Goal: Task Accomplishment & Management: Complete application form

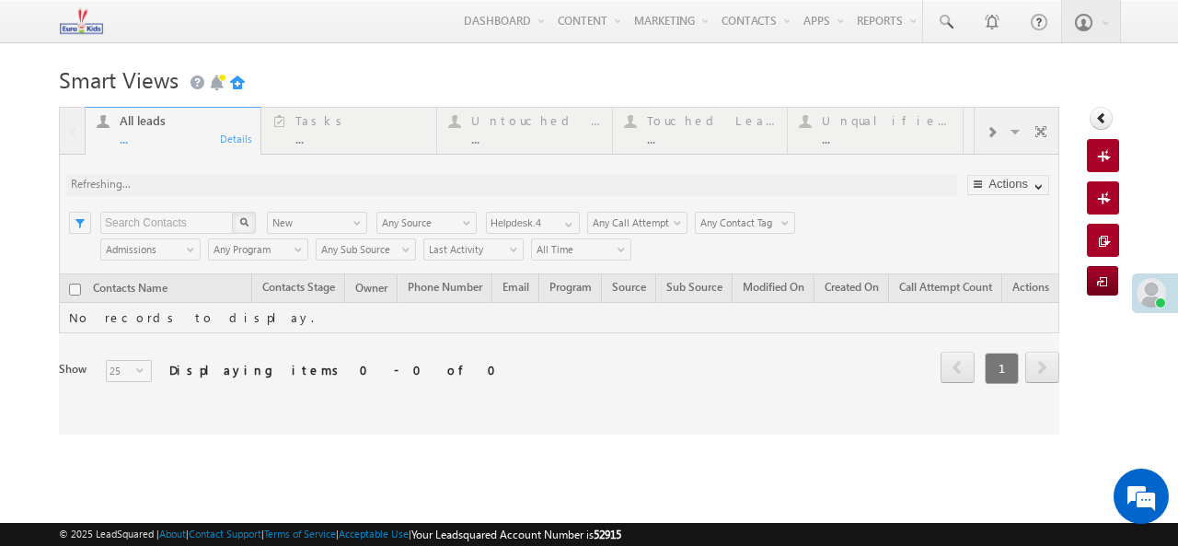
click at [549, 146] on div at bounding box center [559, 271] width 1000 height 328
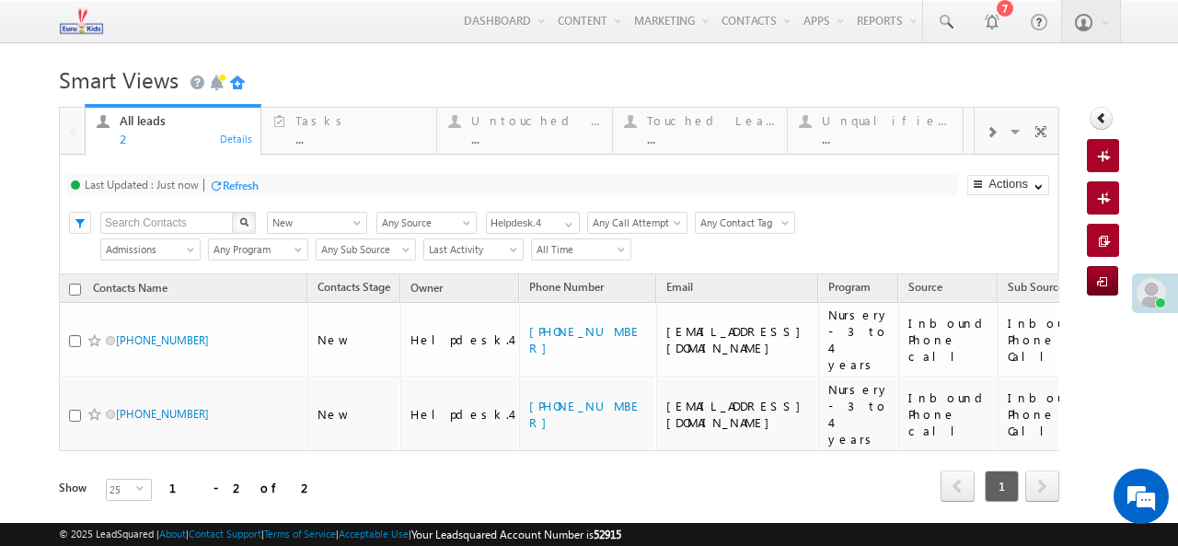
click at [222, 182] on div at bounding box center [216, 186] width 14 height 14
click at [217, 190] on div at bounding box center [216, 186] width 14 height 14
click at [539, 145] on div "..." at bounding box center [536, 139] width 130 height 14
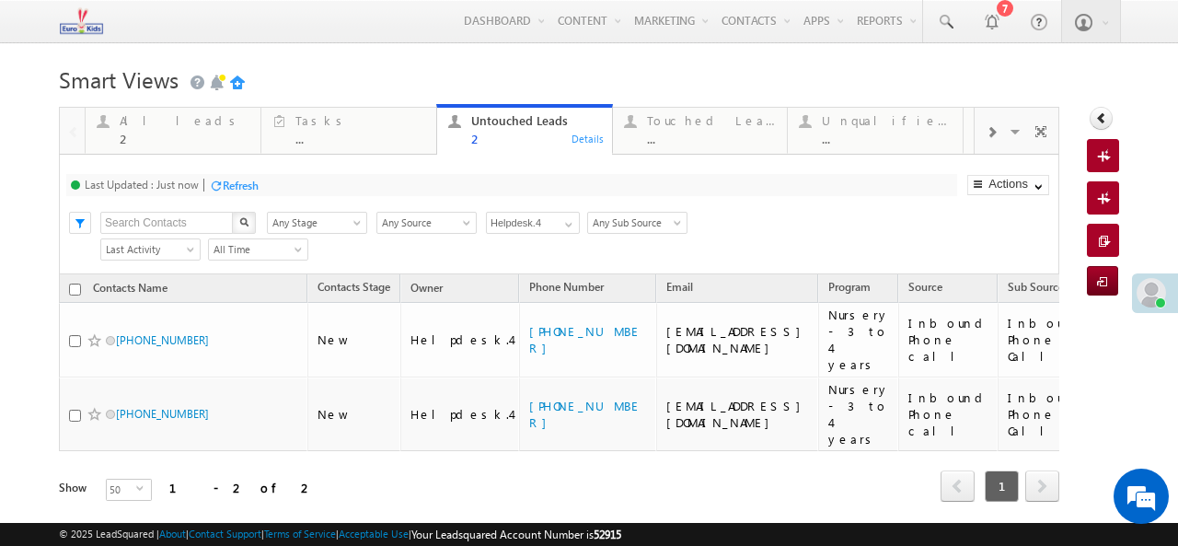
click at [686, 161] on div "Last Updated : Just now Refresh Refreshing... Search X Contacts Stage Any Stage…" at bounding box center [559, 215] width 1000 height 120
click at [670, 119] on div "Touched Leads" at bounding box center [712, 120] width 130 height 15
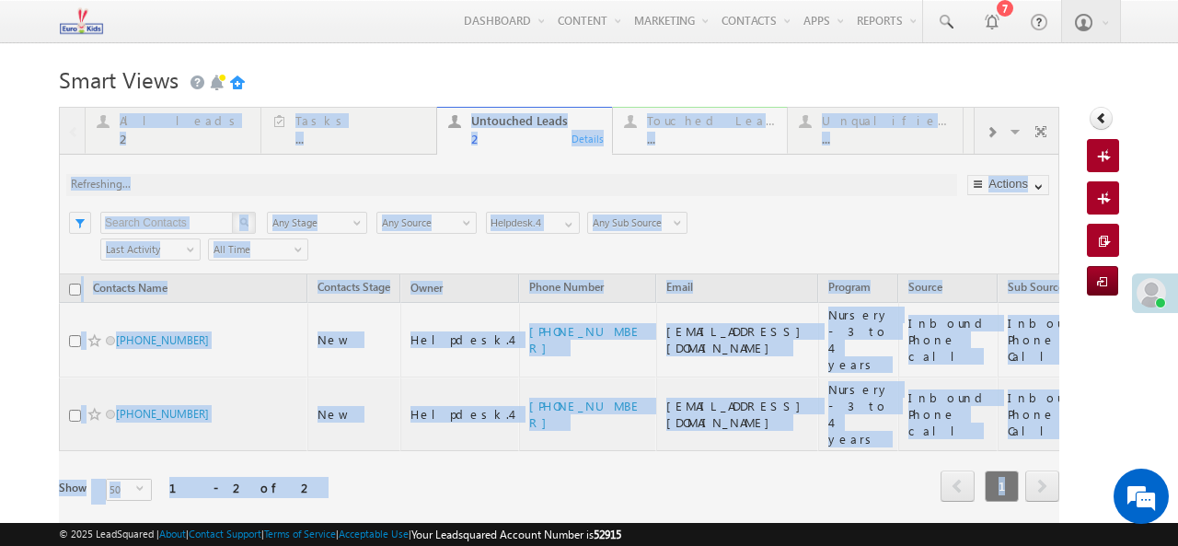
click at [670, 119] on div at bounding box center [559, 330] width 1000 height 446
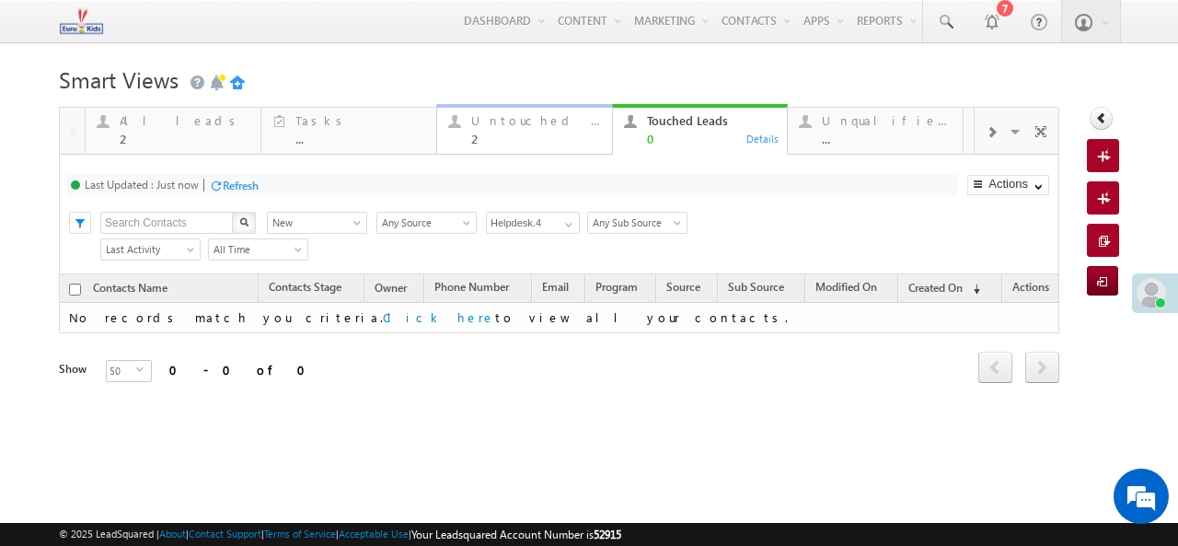
click at [520, 132] on div "Untouched Leads 2" at bounding box center [536, 128] width 130 height 36
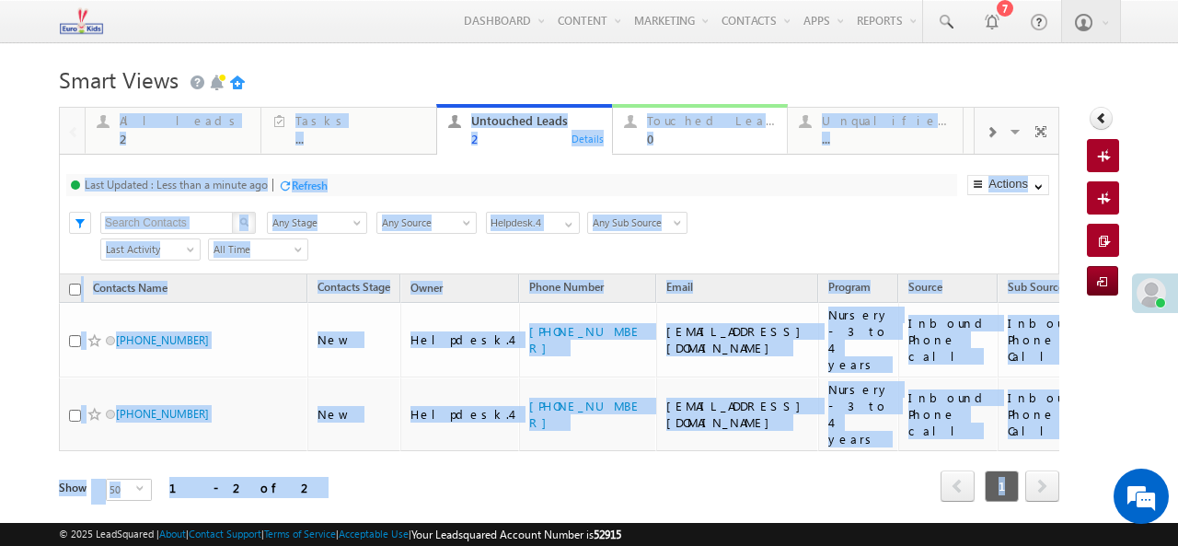
click at [680, 133] on div "0" at bounding box center [712, 139] width 130 height 14
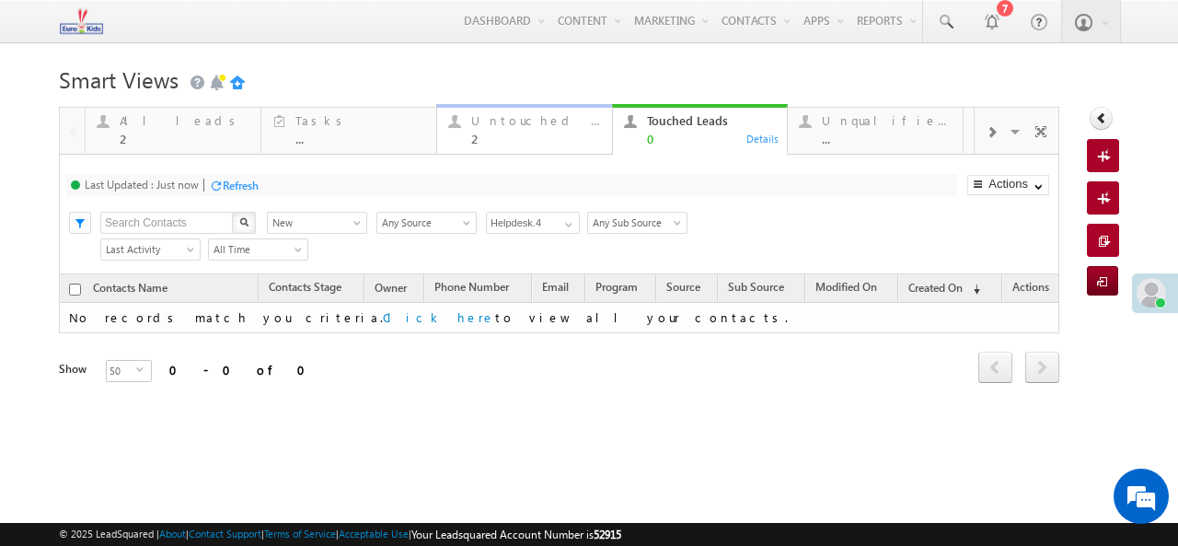
click at [501, 139] on div "2" at bounding box center [536, 139] width 130 height 14
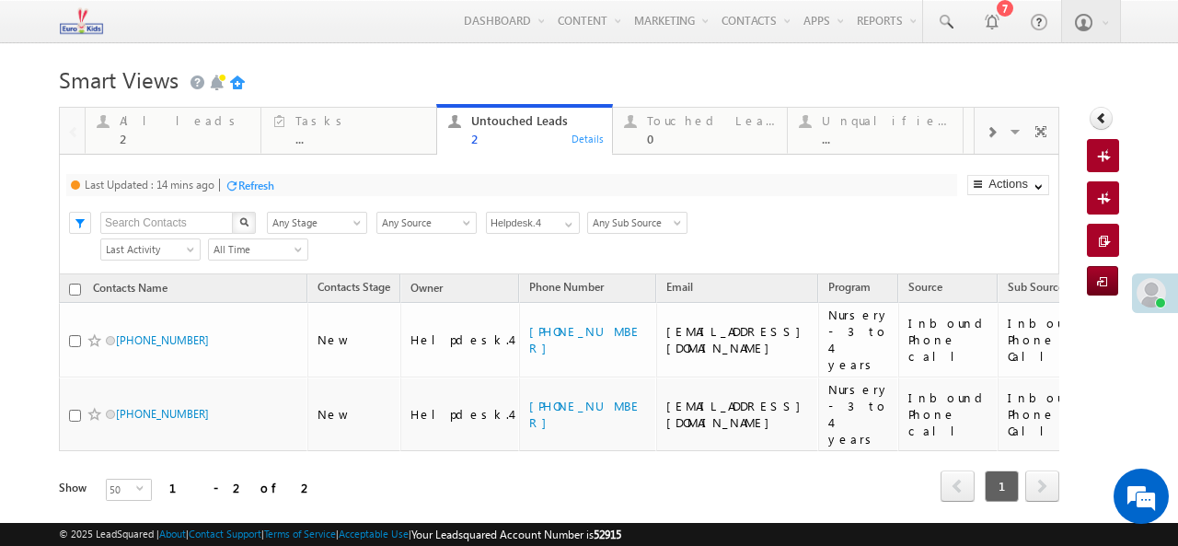
click at [245, 184] on div "Refresh" at bounding box center [256, 186] width 36 height 14
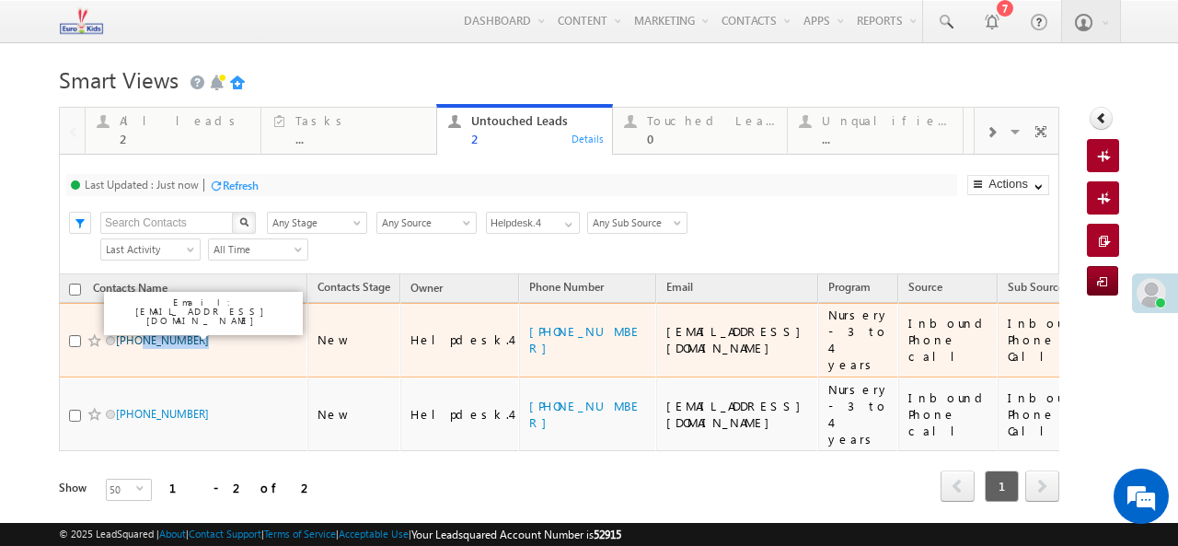
drag, startPoint x: 207, startPoint y: 330, endPoint x: 138, endPoint y: 332, distance: 69.1
click at [138, 332] on span "+91-9025674464" at bounding box center [178, 339] width 124 height 17
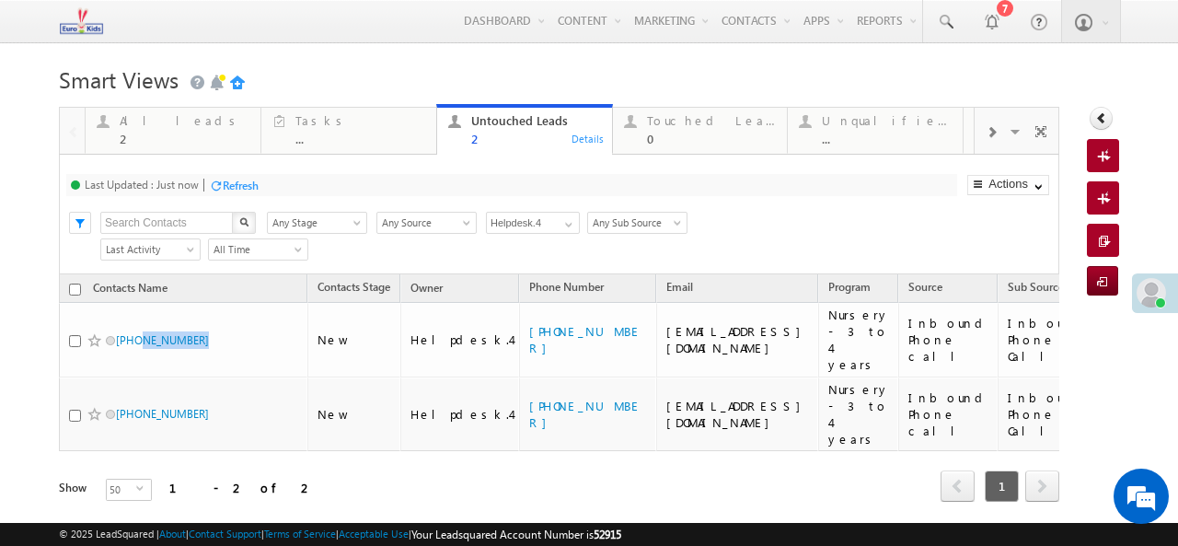
copy link "9025674464"
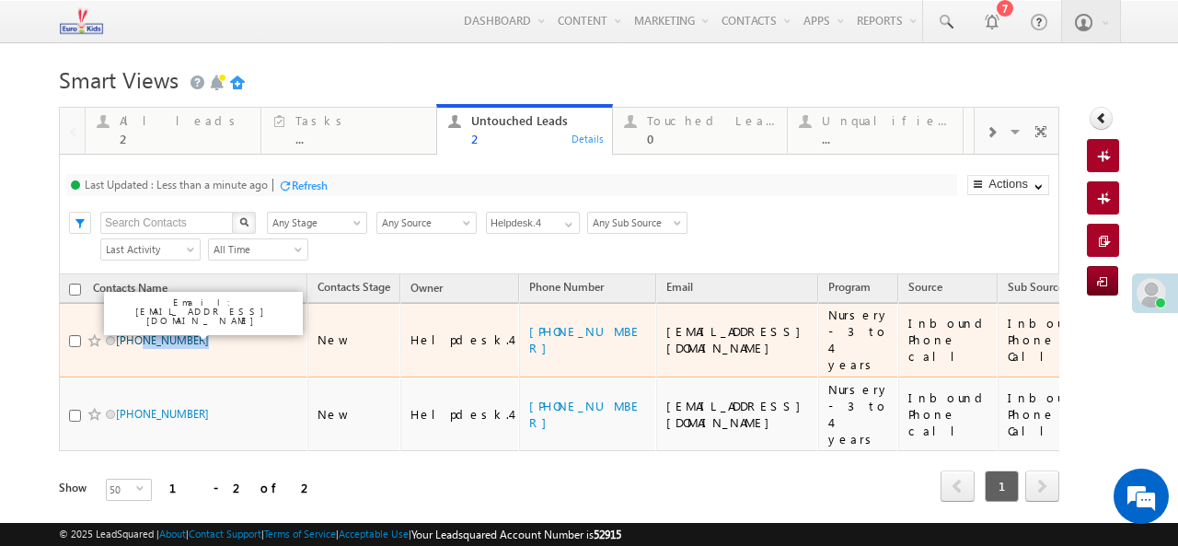
click at [168, 333] on link "+91-9025674464" at bounding box center [162, 340] width 93 height 14
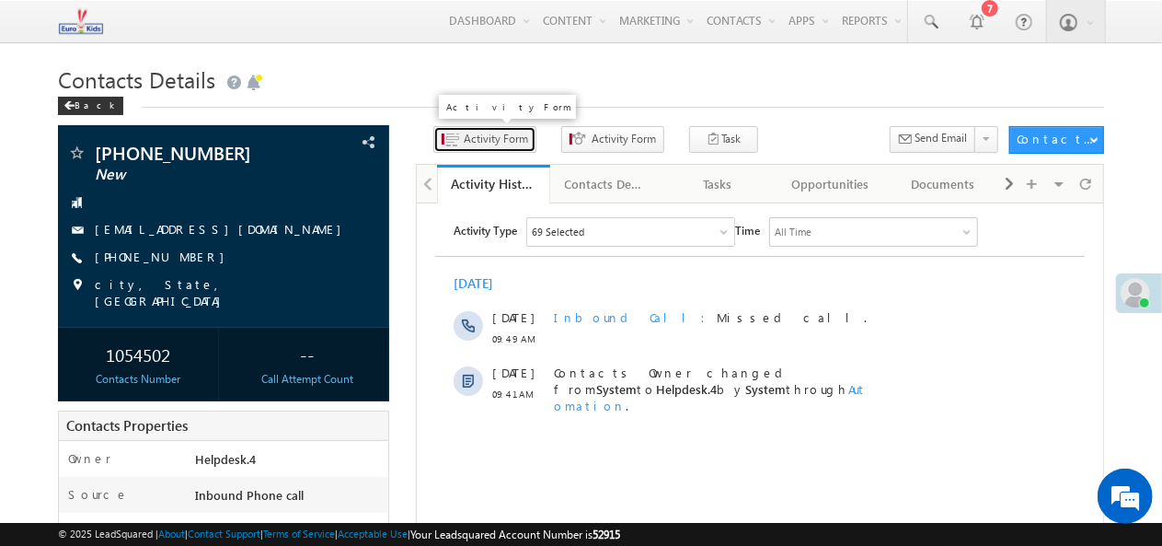
click at [499, 141] on span "Activity Form" at bounding box center [496, 139] width 64 height 17
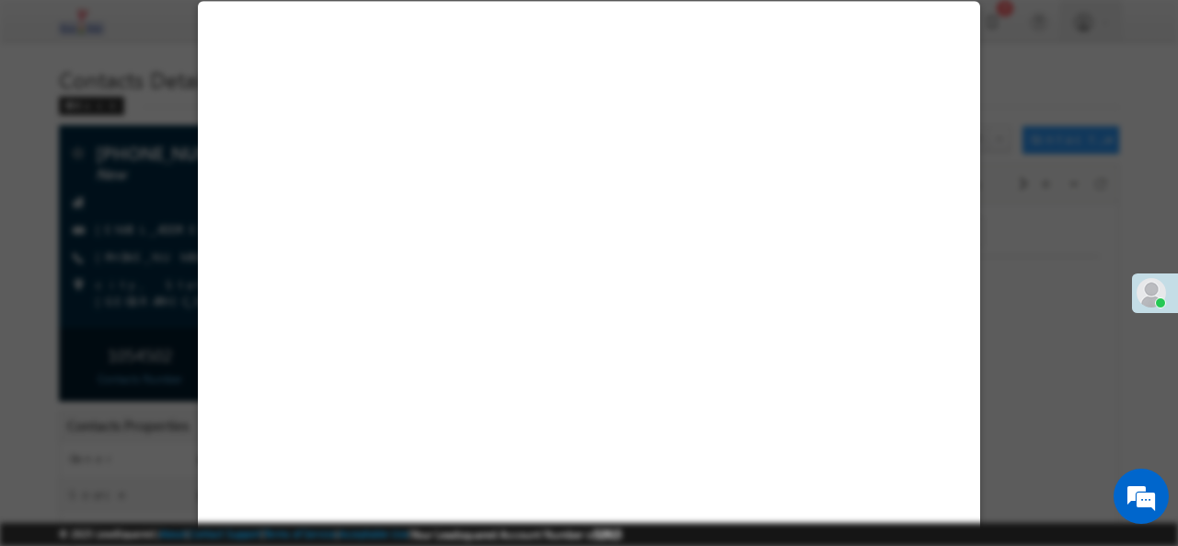
select select "Admissions"
select select "Inbound Phone call"
select select "Inbound Phone Call"
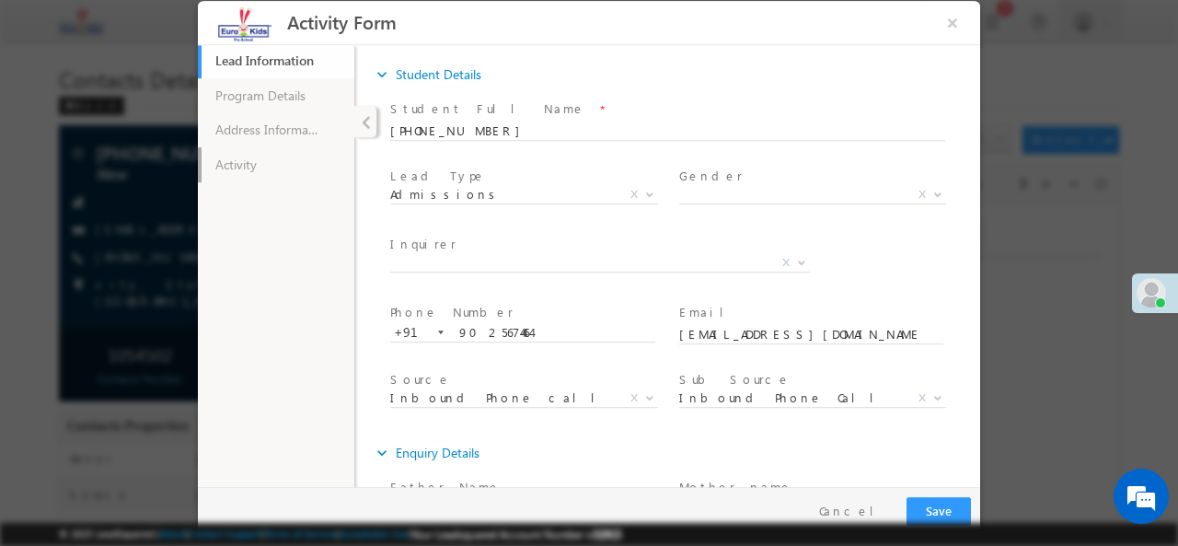
click at [254, 165] on link "Activity" at bounding box center [276, 163] width 156 height 35
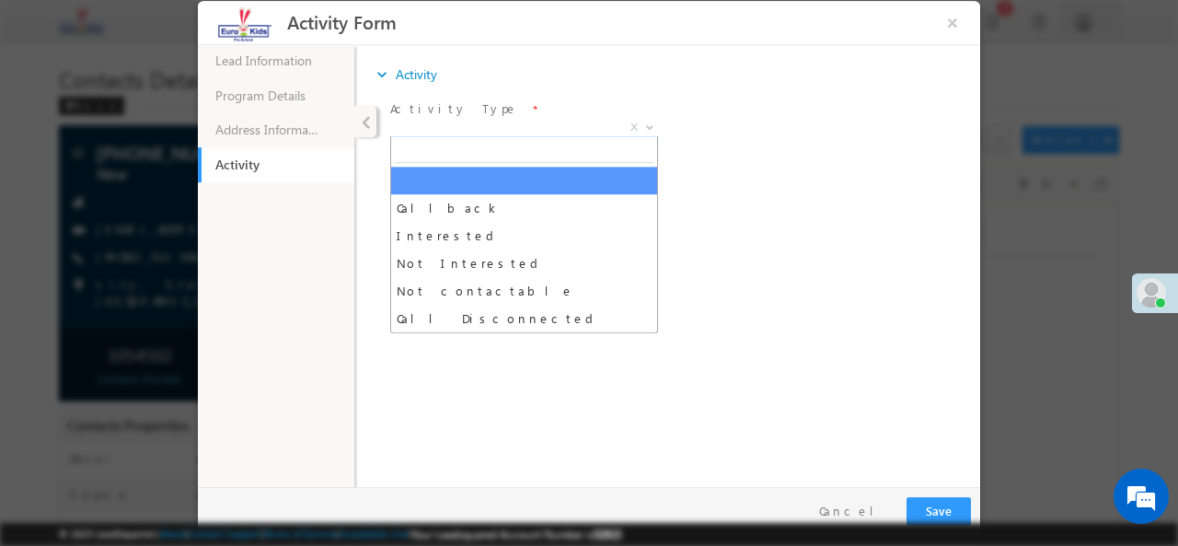
click at [650, 126] on b at bounding box center [649, 125] width 11 height 6
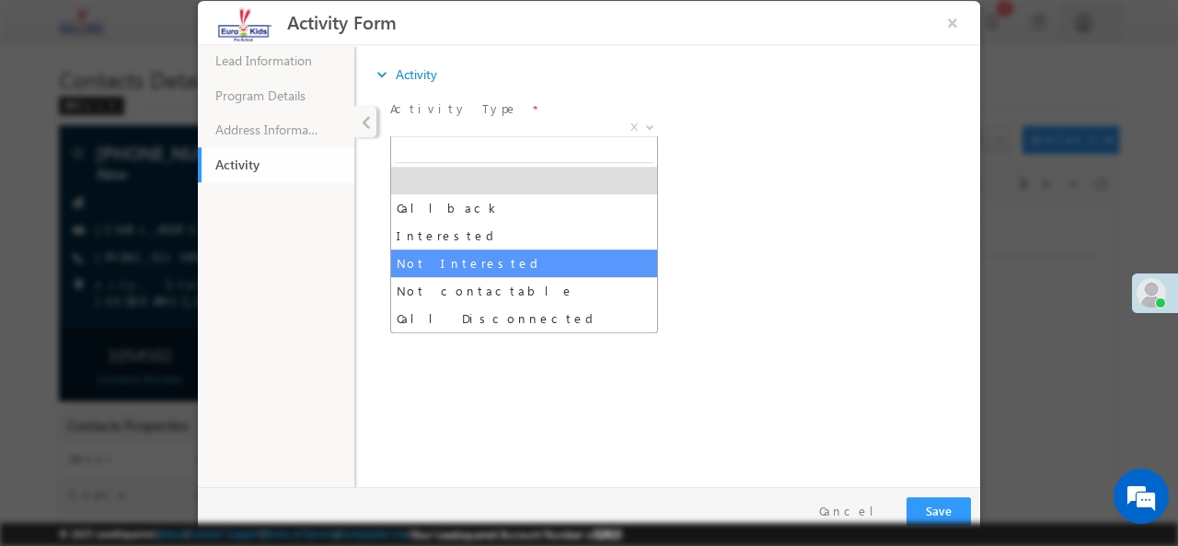
select select "Not Interested"
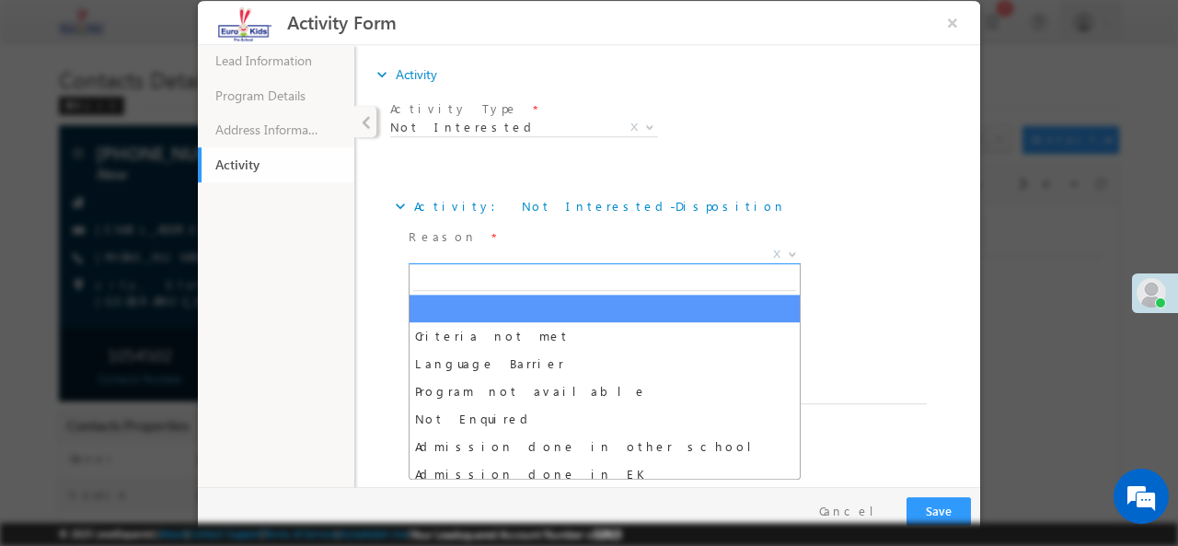
click at [765, 248] on span "X" at bounding box center [605, 254] width 392 height 18
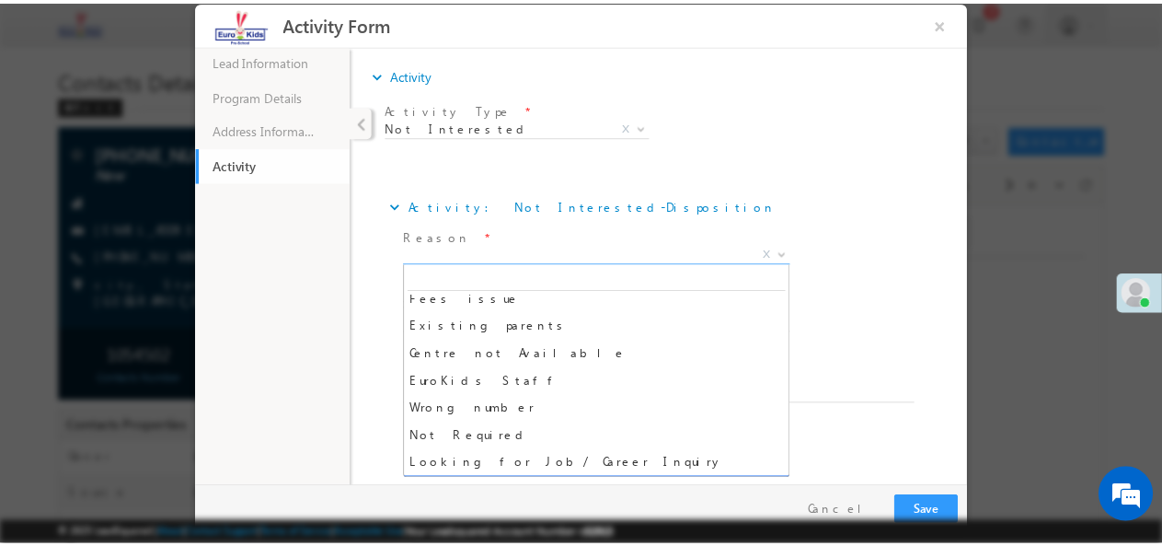
scroll to position [368, 0]
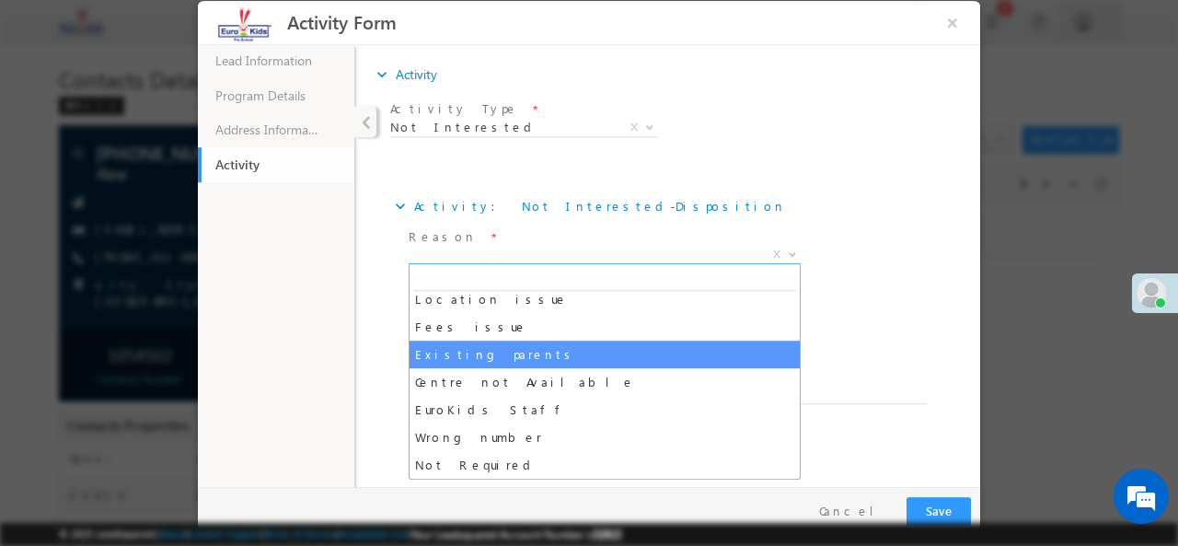
select select "Existing parents"
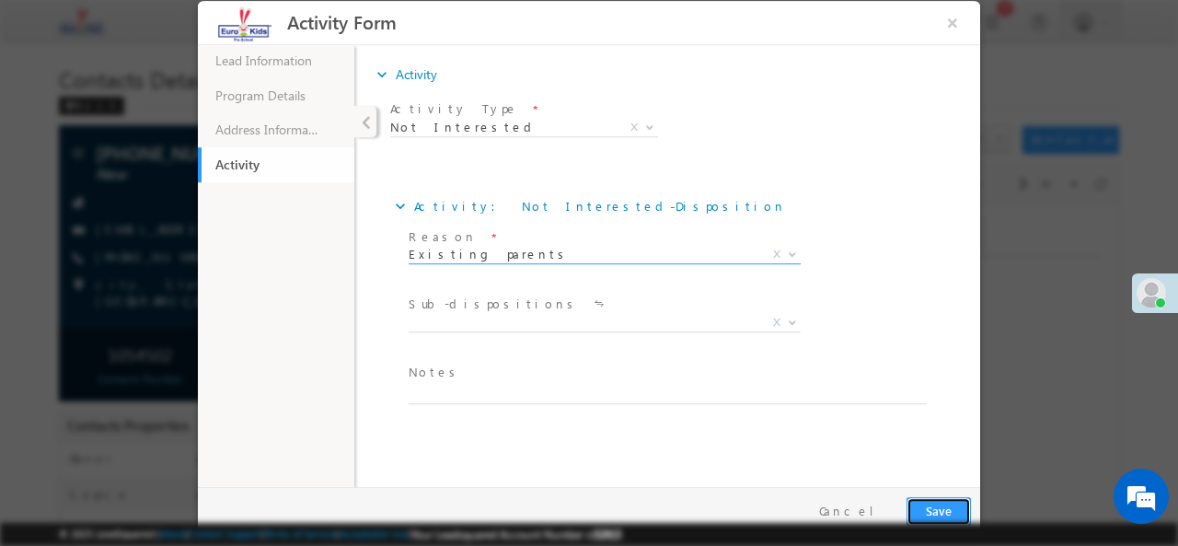
click at [941, 503] on button "Save" at bounding box center [939, 510] width 64 height 29
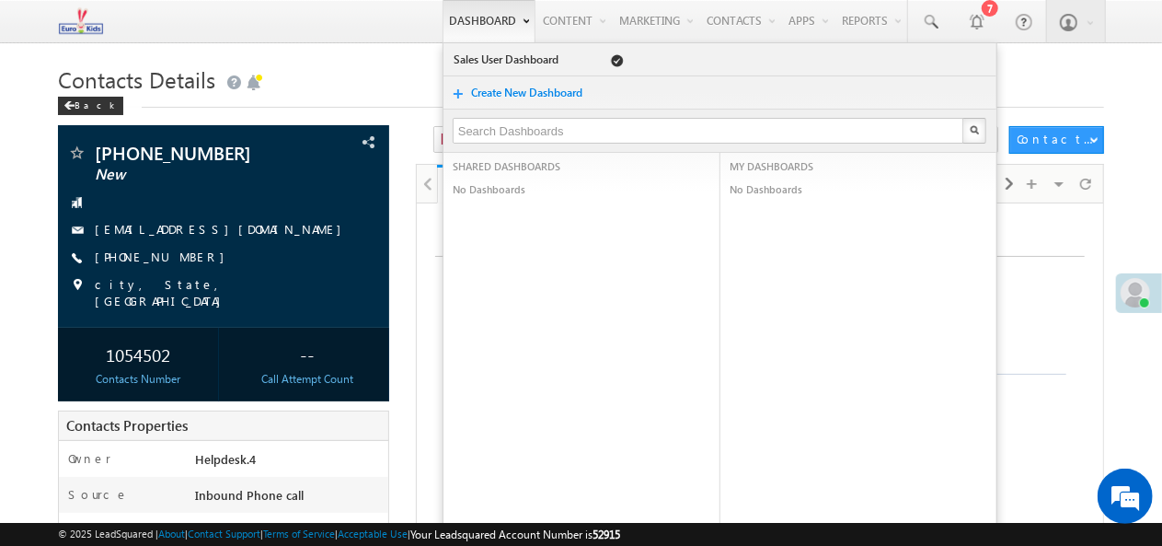
click at [456, 22] on link "Dashboard" at bounding box center [489, 21] width 93 height 42
click at [456, 19] on link "Dashboard" at bounding box center [489, 21] width 93 height 42
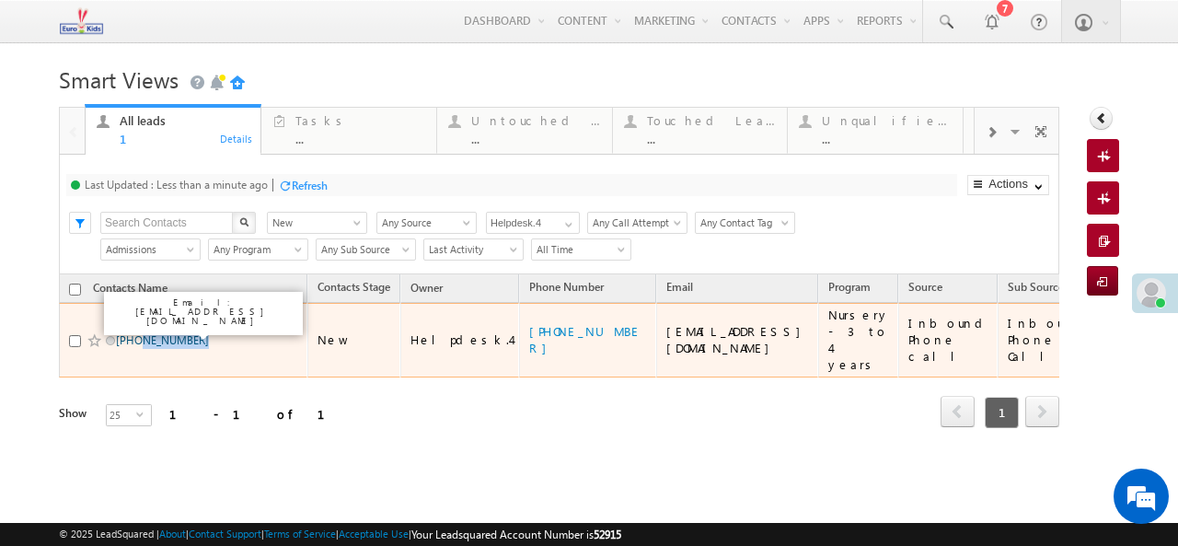
drag, startPoint x: 215, startPoint y: 332, endPoint x: 139, endPoint y: 334, distance: 76.4
click at [139, 334] on span "+91-7904181081" at bounding box center [178, 339] width 124 height 17
copy link "7904181081"
click at [151, 331] on span "+91-7904181081" at bounding box center [178, 339] width 124 height 17
click at [149, 333] on link "+91-7904181081" at bounding box center [162, 340] width 93 height 14
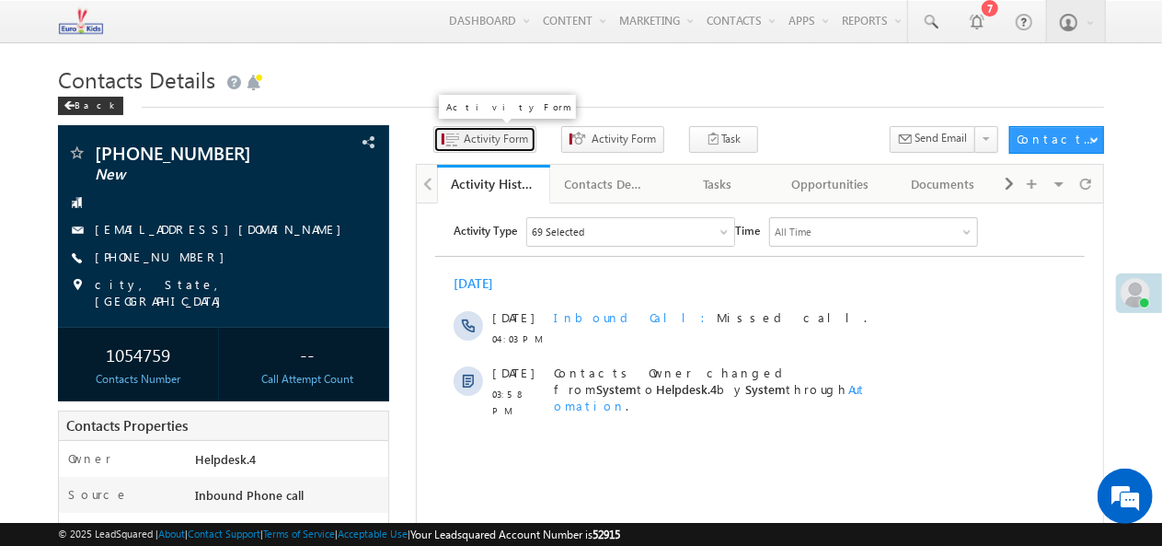
click at [490, 145] on span "Activity Form" at bounding box center [496, 139] width 64 height 17
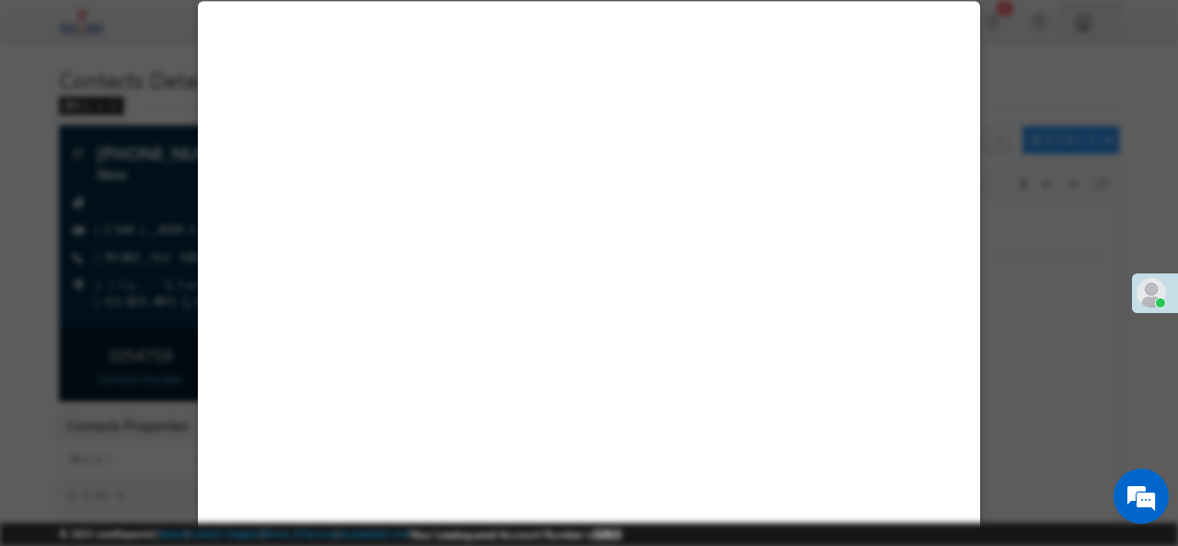
select select "Admissions"
select select "Inbound Phone call"
select select "Inbound Phone Call"
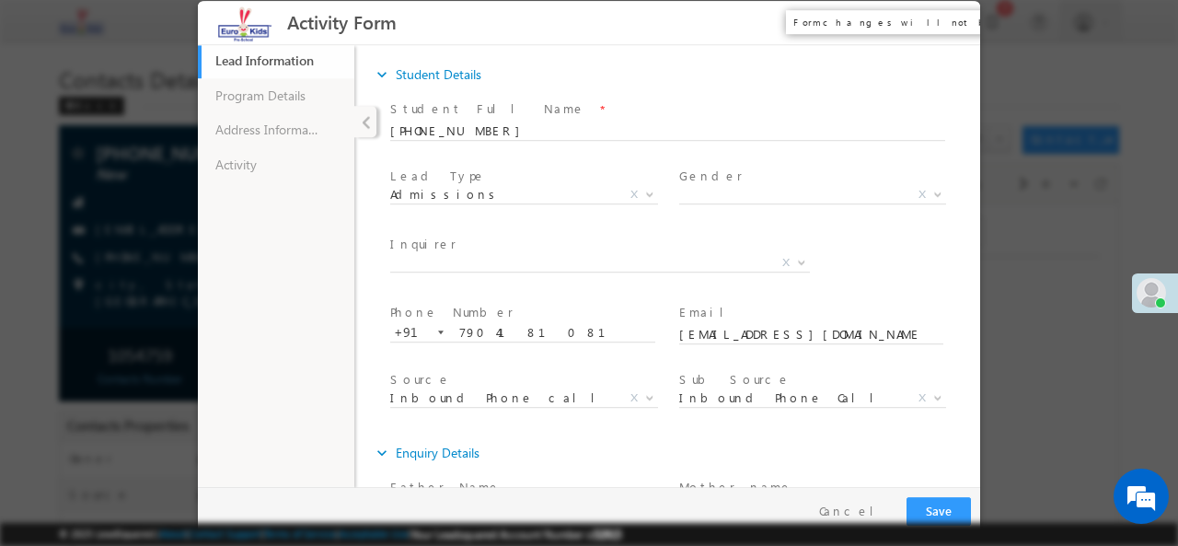
click at [955, 19] on button "×" at bounding box center [952, 22] width 31 height 34
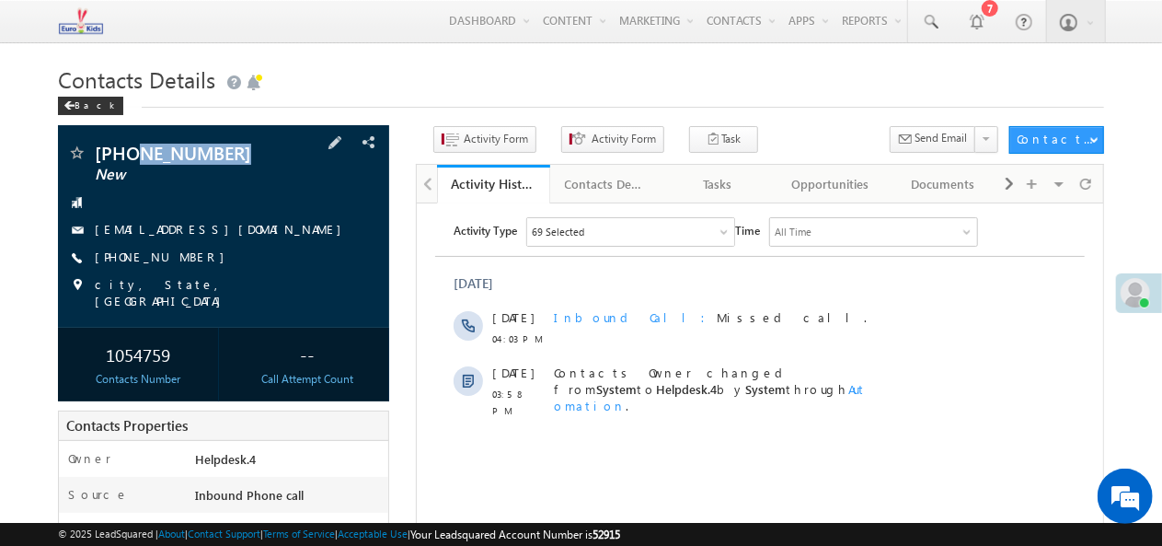
drag, startPoint x: 252, startPoint y: 154, endPoint x: 136, endPoint y: 153, distance: 116.0
click at [136, 153] on span "+91-7904181081" at bounding box center [196, 153] width 203 height 18
copy span "7904181081"
click at [491, 148] on button "Activity Form" at bounding box center [484, 139] width 103 height 27
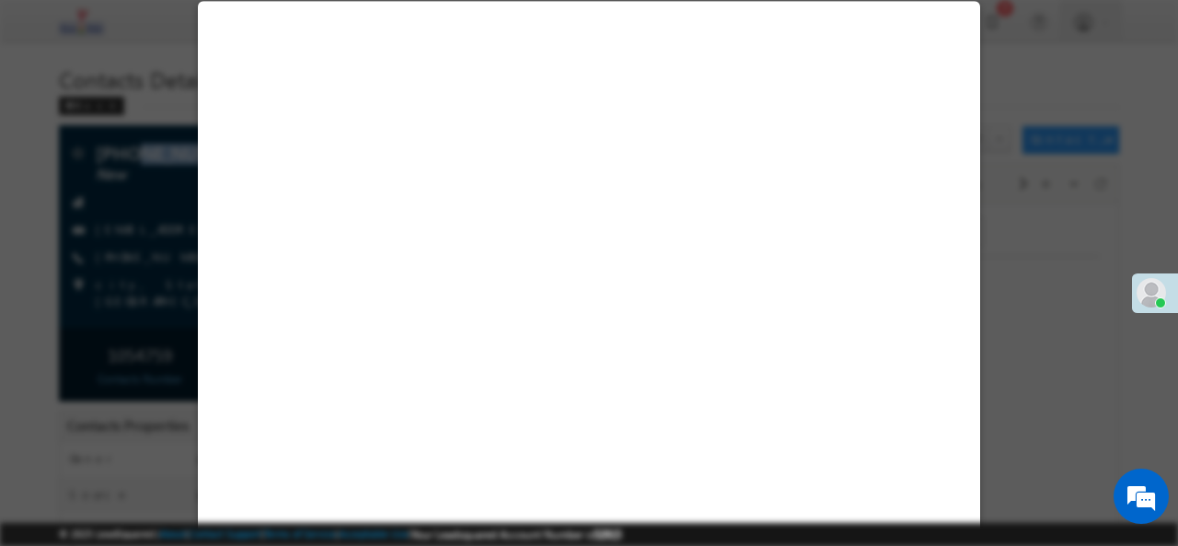
select select "Admissions"
select select "Inbound Phone call"
select select "Inbound Phone Call"
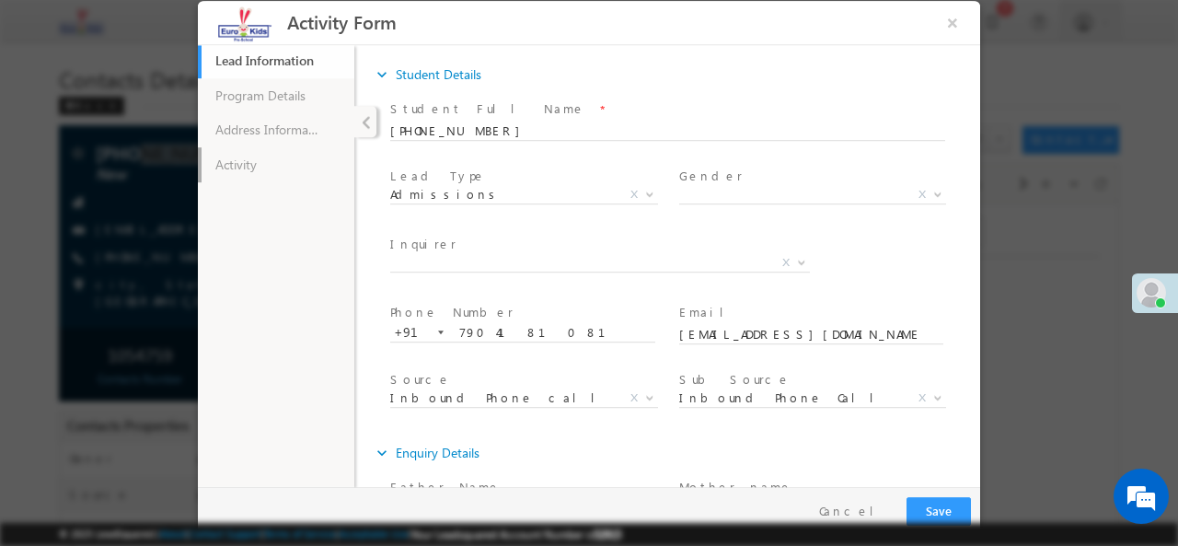
click at [256, 167] on link "Activity" at bounding box center [276, 163] width 156 height 35
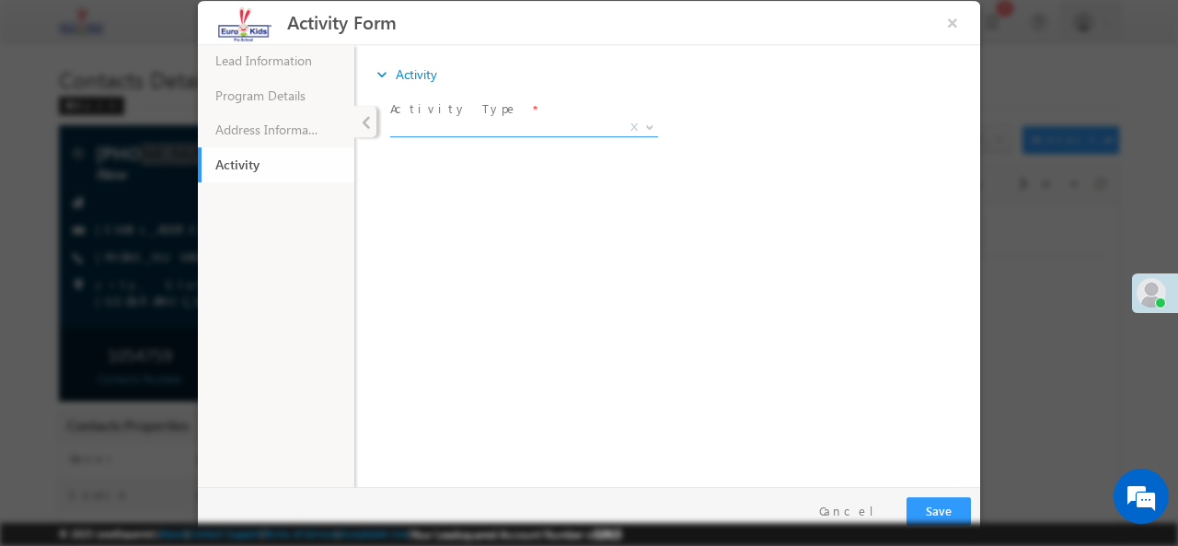
click at [651, 124] on b at bounding box center [649, 125] width 11 height 6
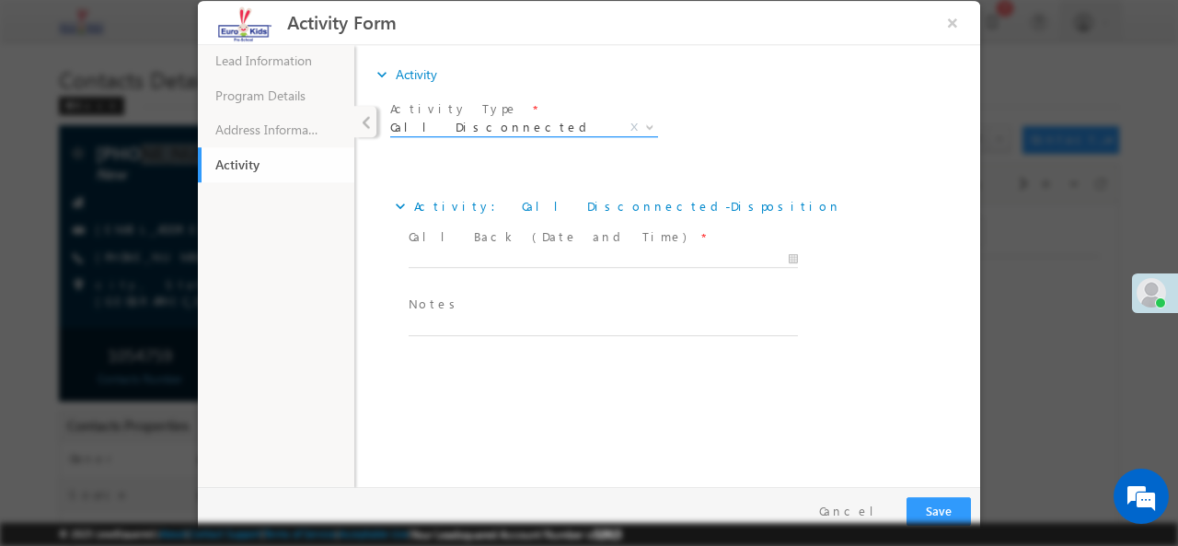
click at [655, 117] on span at bounding box center [648, 126] width 18 height 24
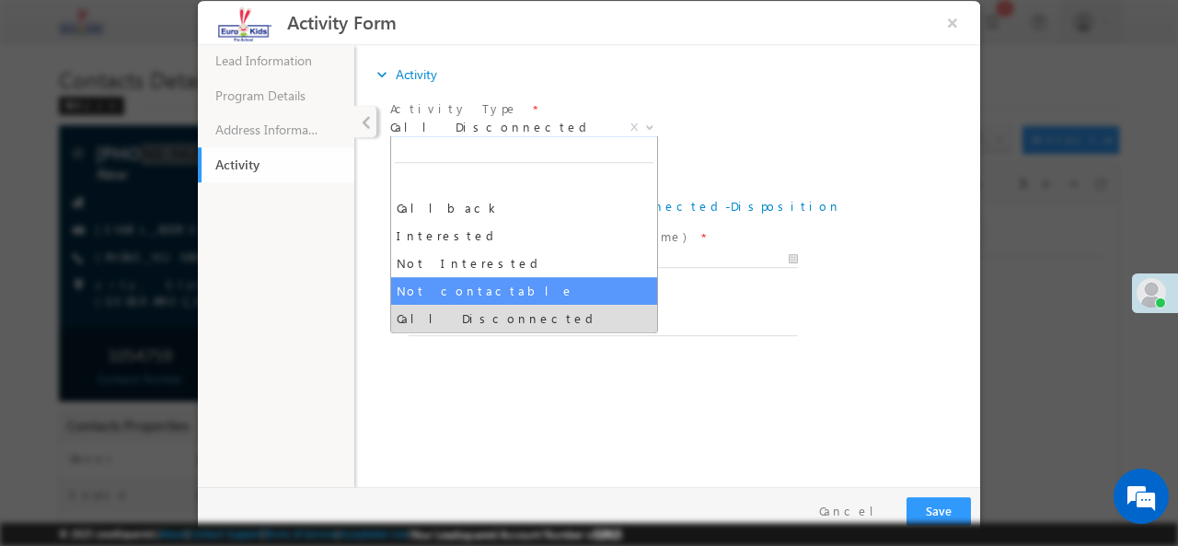
select select "Not contactable"
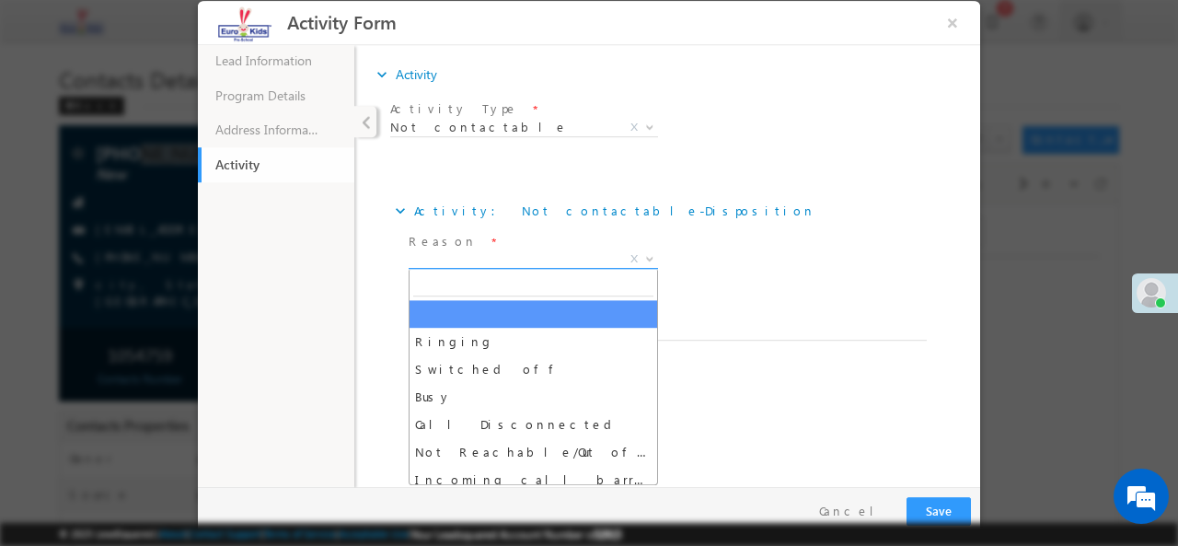
click at [650, 256] on b at bounding box center [649, 257] width 11 height 6
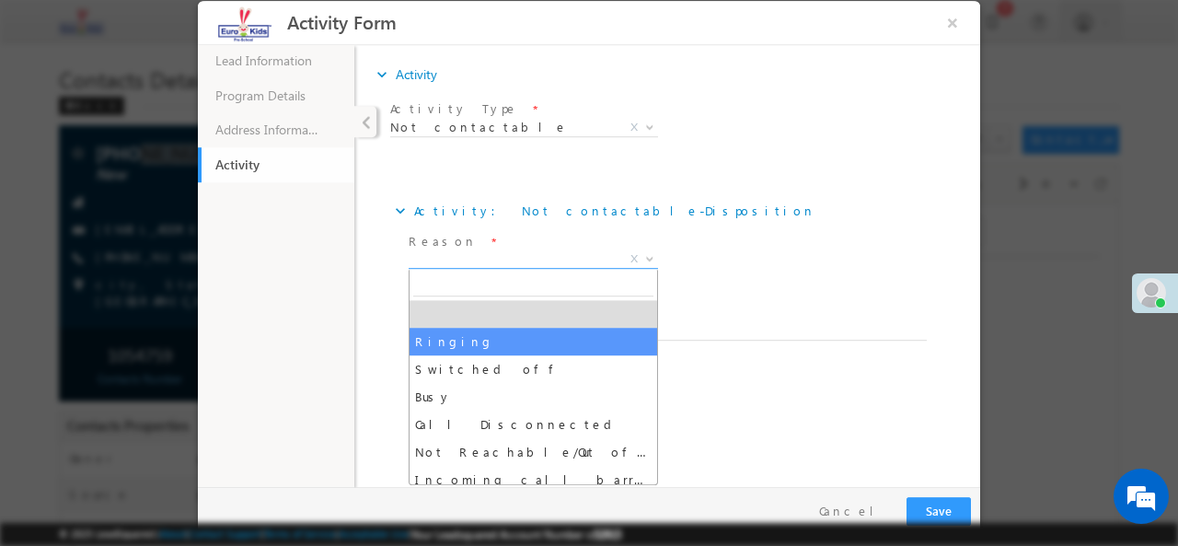
select select "Ringing"
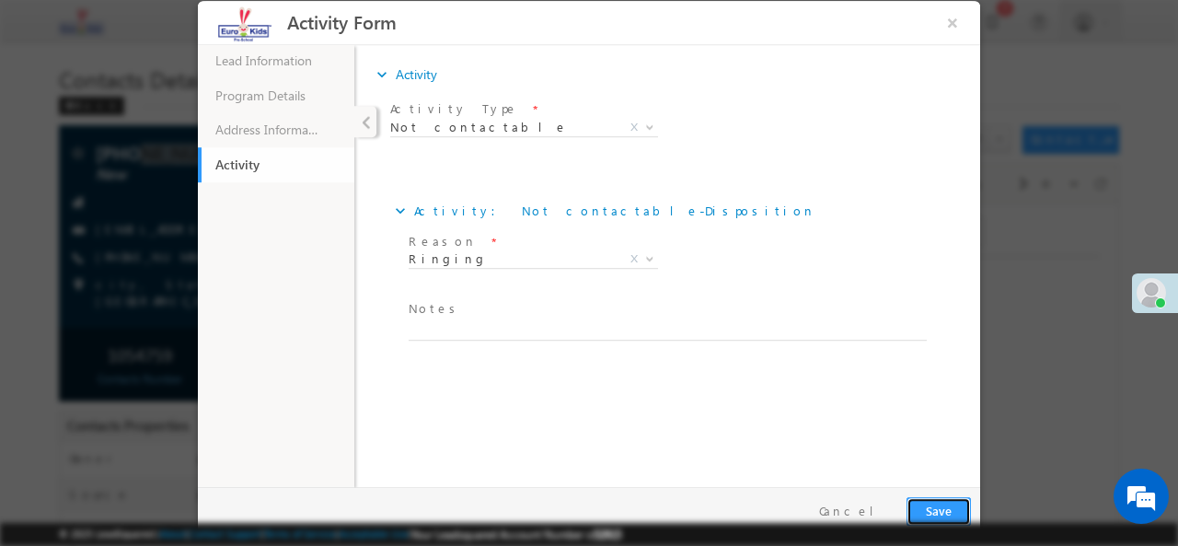
click at [930, 509] on button "Save" at bounding box center [939, 510] width 64 height 29
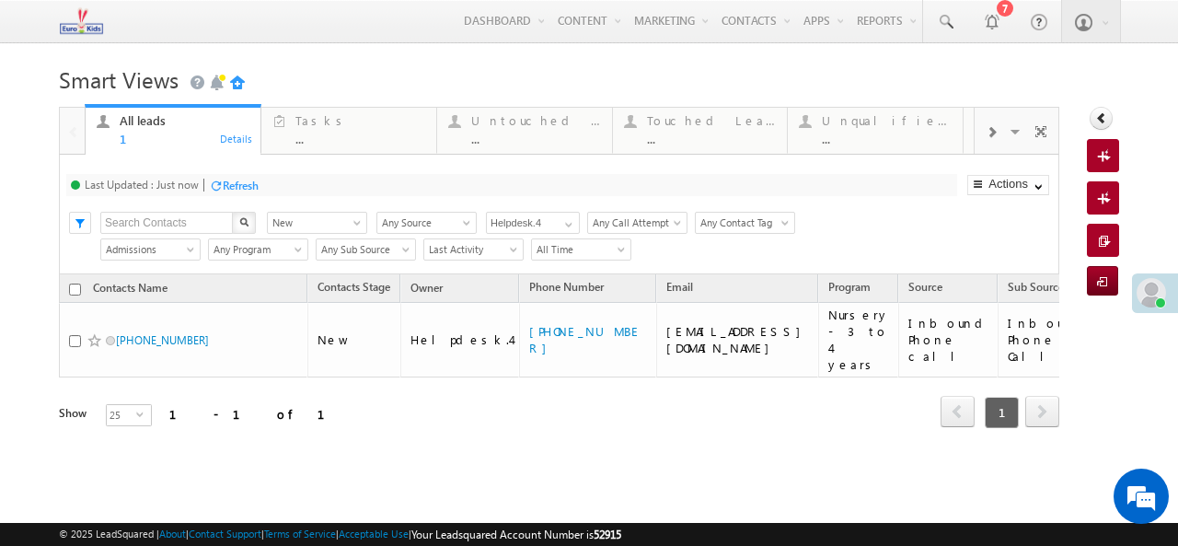
click at [226, 180] on div "Refresh" at bounding box center [241, 186] width 36 height 14
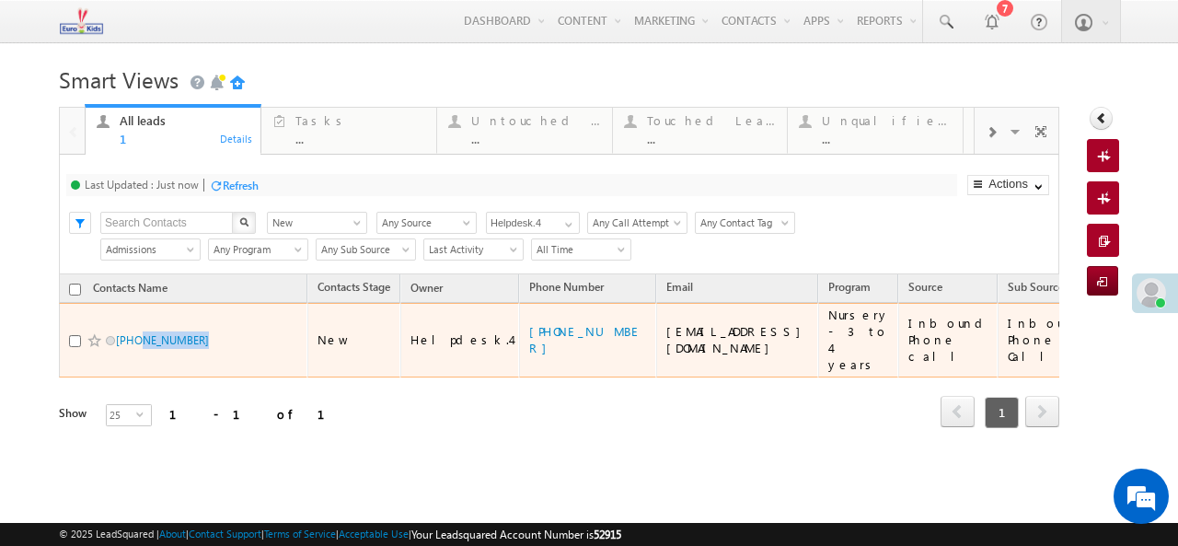
drag, startPoint x: 205, startPoint y: 335, endPoint x: 137, endPoint y: 340, distance: 68.3
click at [137, 340] on div "[PHONE_NUMBER]" at bounding box center [184, 344] width 230 height 26
copy link "7904181081"
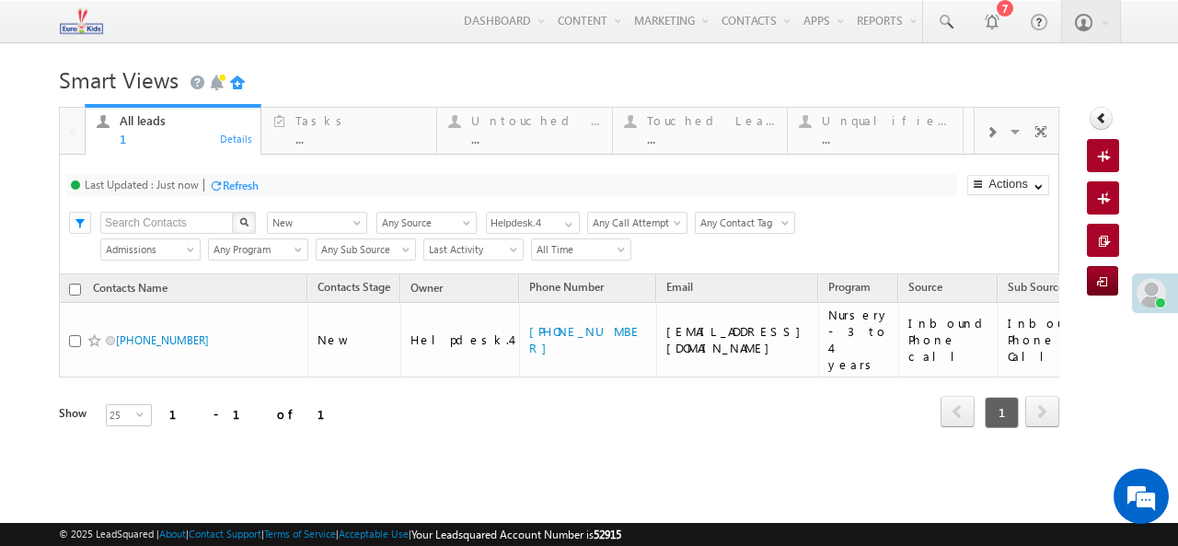
click at [423, 387] on div "Refresh first prev 1 next last 1 - 1 of 1" at bounding box center [559, 403] width 1000 height 53
click at [537, 133] on div "..." at bounding box center [536, 139] width 130 height 14
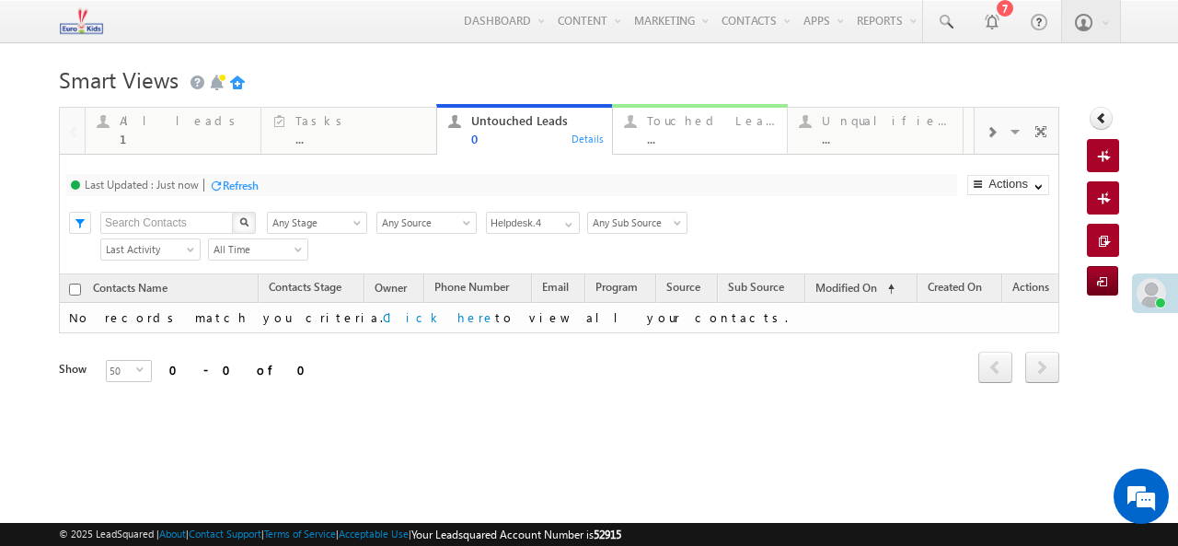
click at [688, 138] on div "..." at bounding box center [712, 139] width 130 height 14
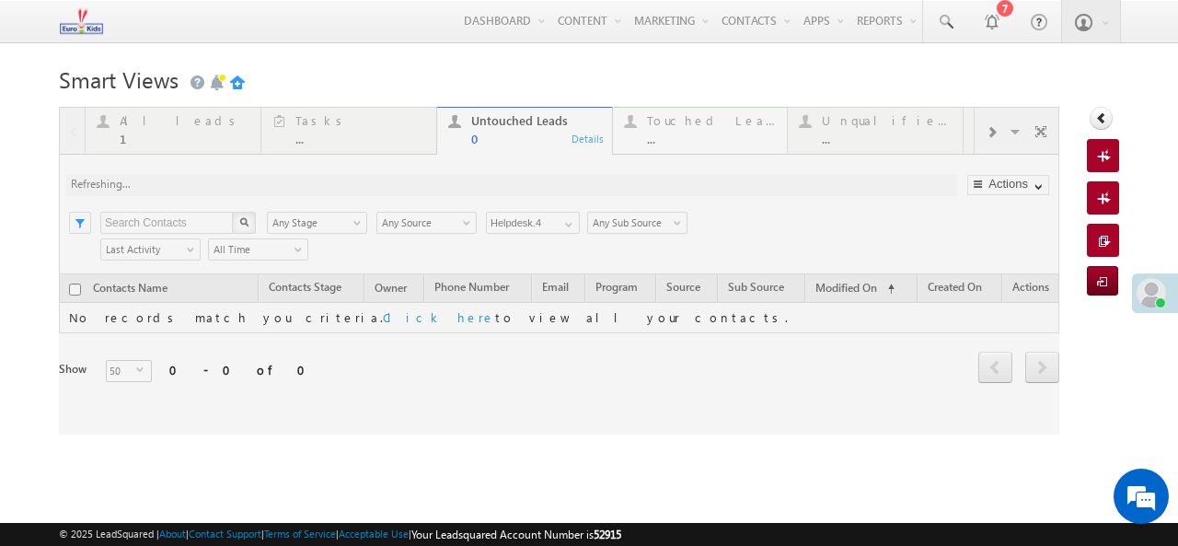
click at [688, 138] on div at bounding box center [559, 271] width 1000 height 328
